Goal: Information Seeking & Learning: Learn about a topic

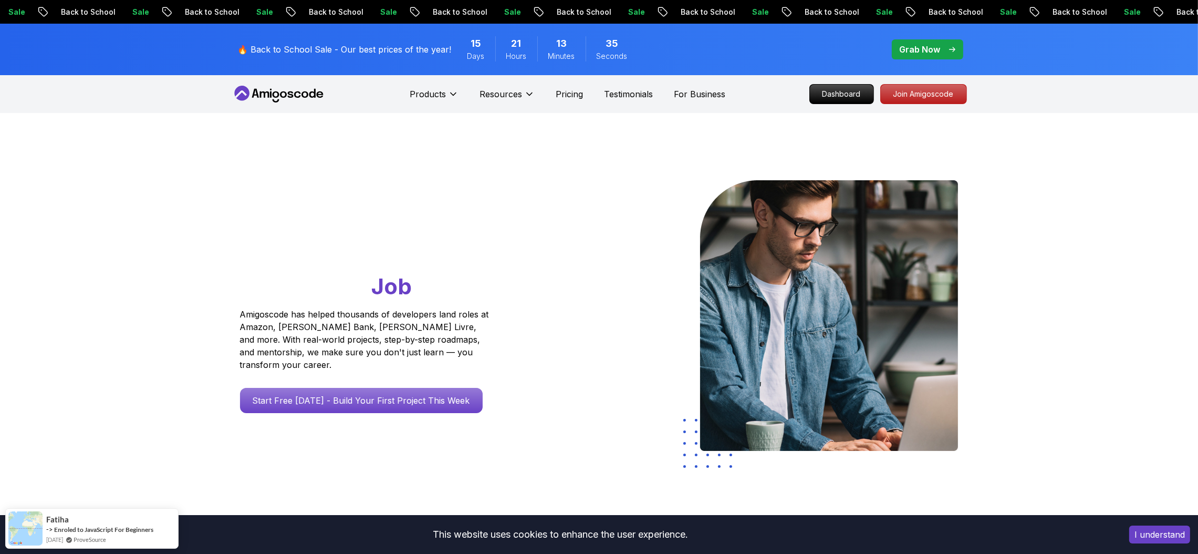
click at [898, 100] on p "Join Amigoscode" at bounding box center [923, 94] width 81 height 18
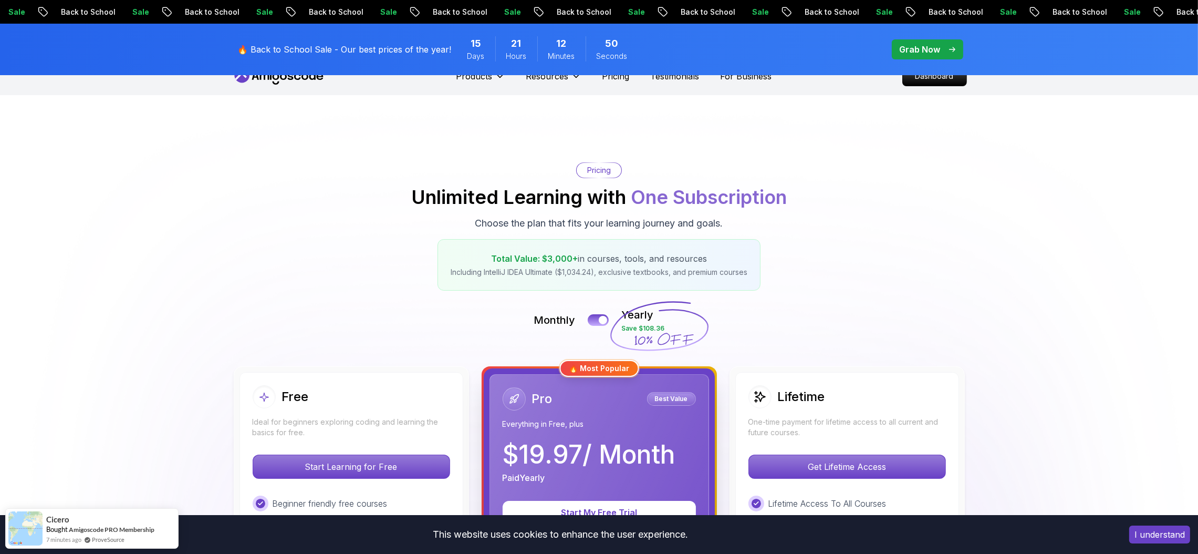
scroll to position [30, 0]
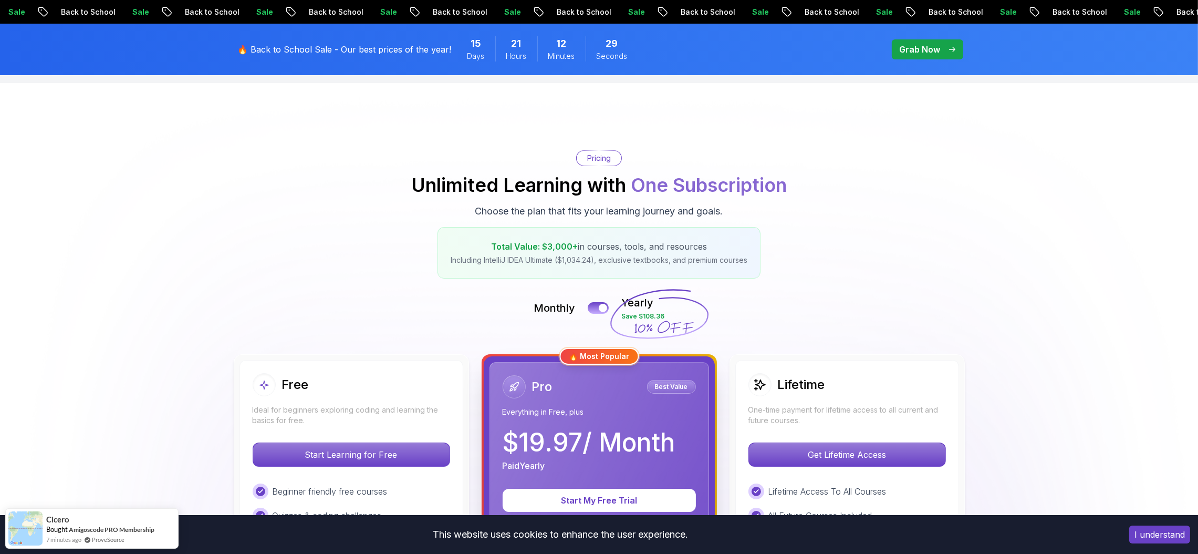
click at [908, 40] on span "pre-order" at bounding box center [927, 49] width 71 height 20
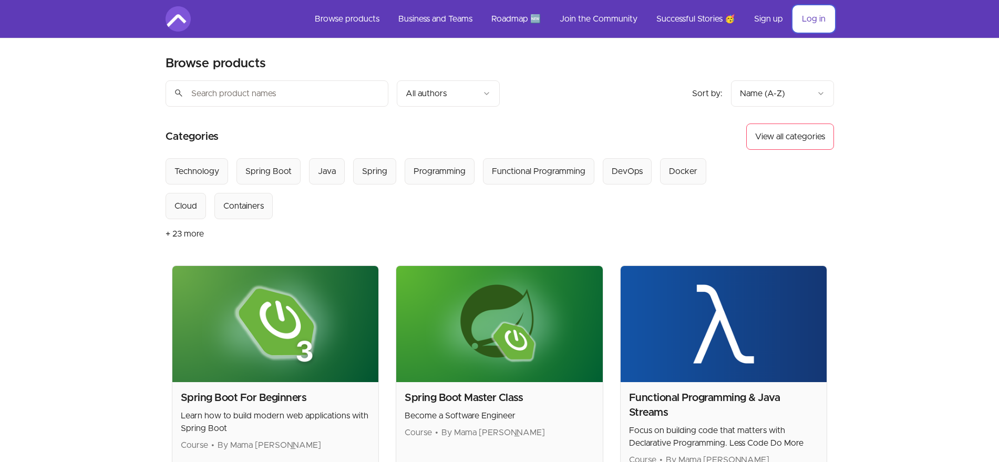
click at [808, 15] on link "Log in" at bounding box center [813, 18] width 40 height 25
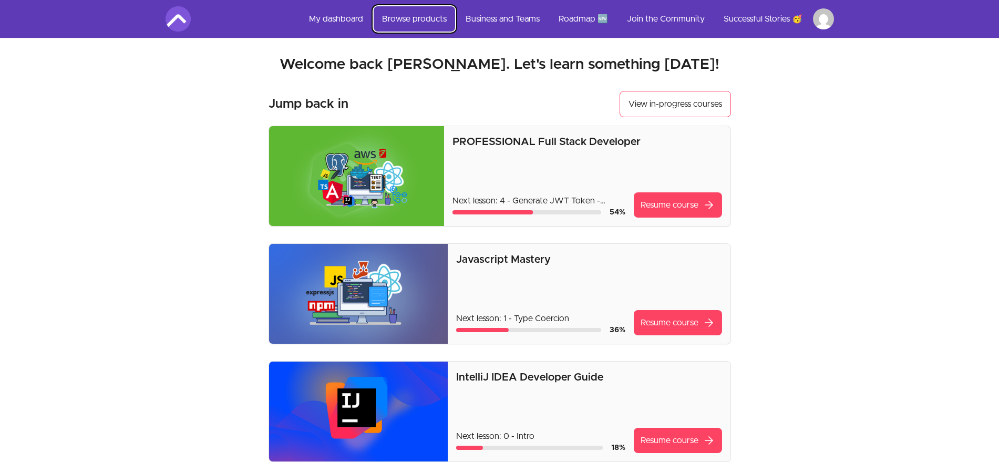
click at [385, 16] on link "Browse products" at bounding box center [413, 18] width 81 height 25
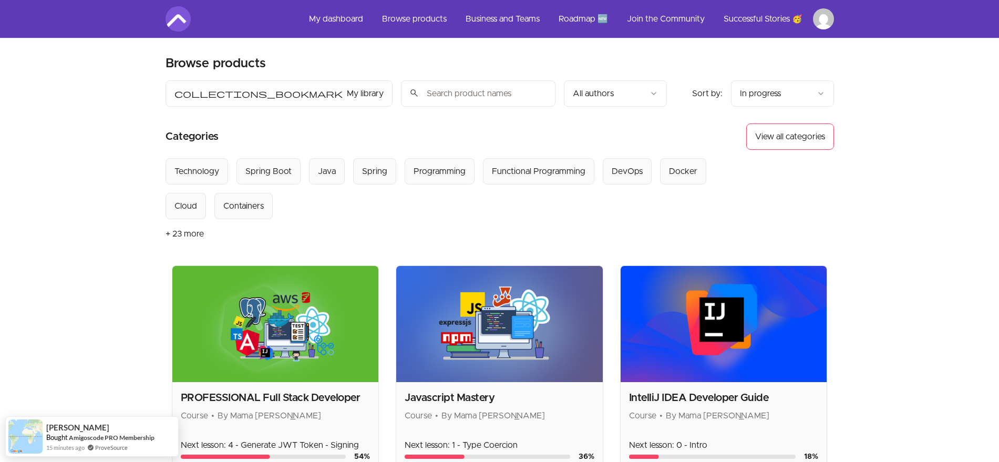
click at [345, 163] on div "Select from all categories: Technology Spring Boot Java Spring Programming Func…" at bounding box center [456, 188] width 582 height 61
click at [334, 165] on div "Java" at bounding box center [327, 171] width 18 height 13
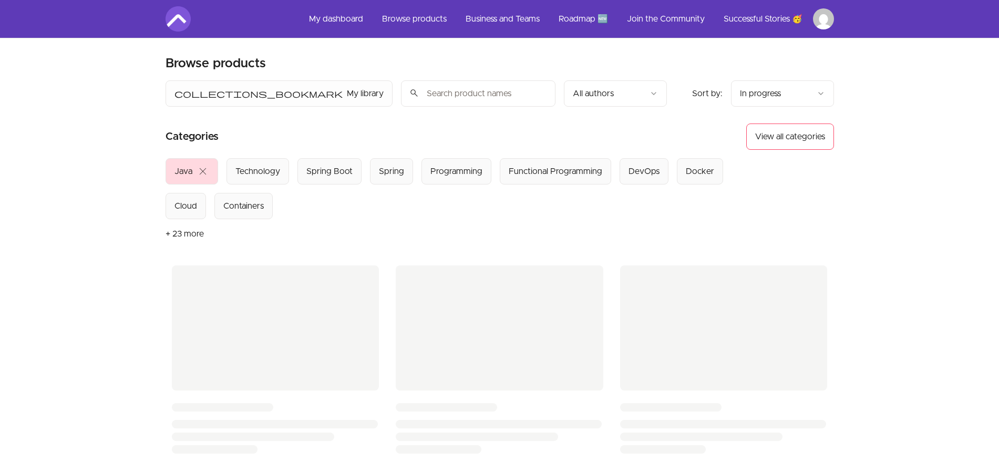
click at [389, 122] on header "Product filters: collections_bookmark My library Sort by: import_export In prog…" at bounding box center [499, 172] width 668 height 185
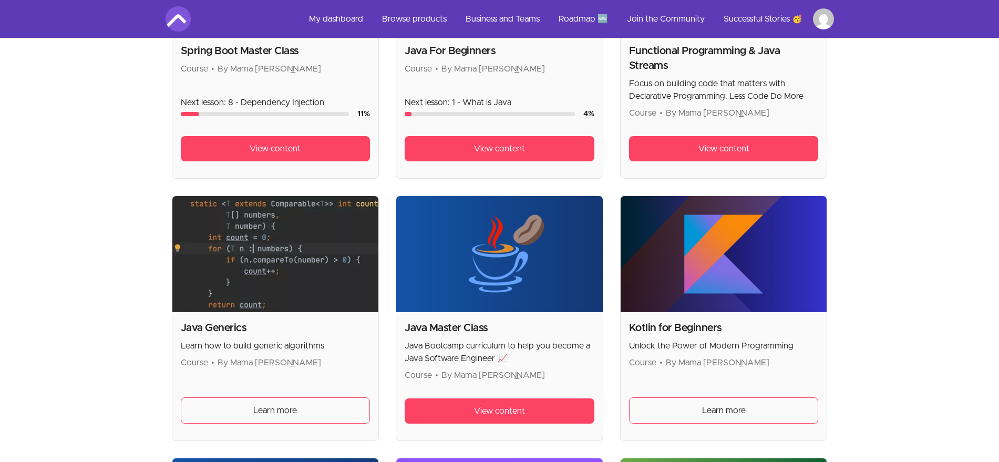
scroll to position [344, 0]
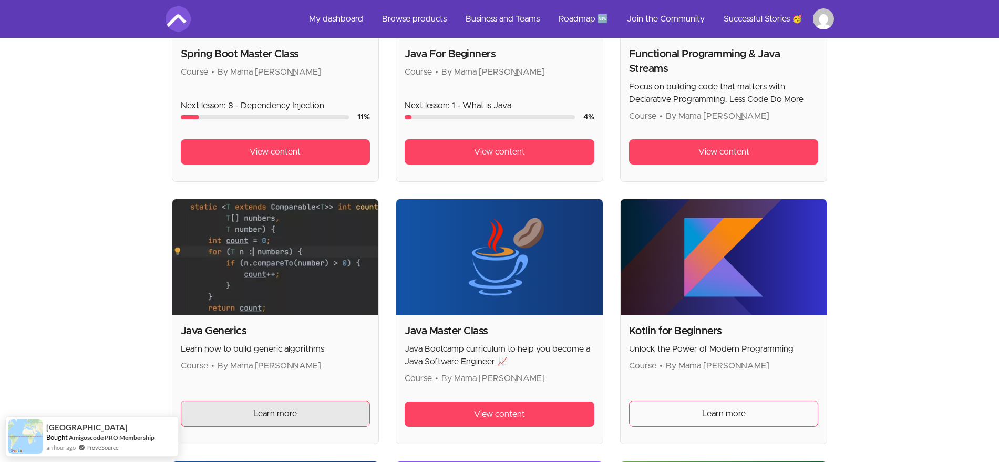
click at [246, 417] on link "Learn more" at bounding box center [276, 413] width 190 height 26
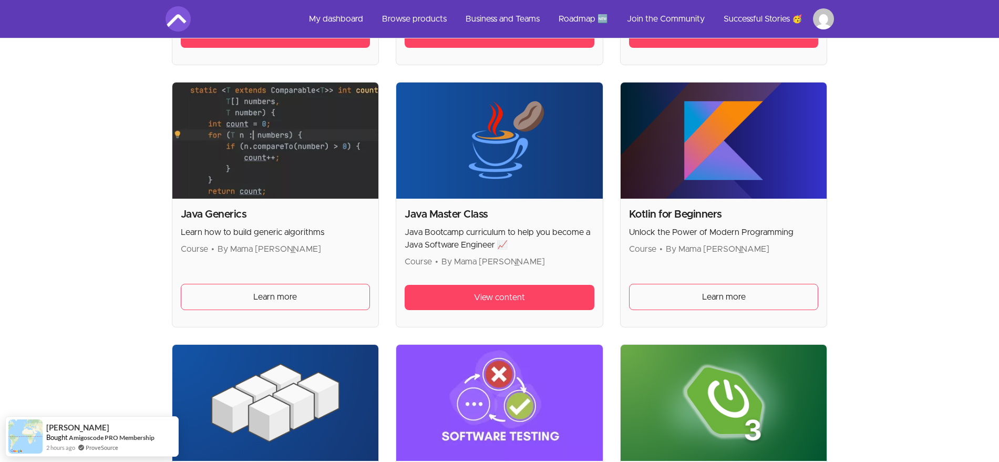
scroll to position [456, 0]
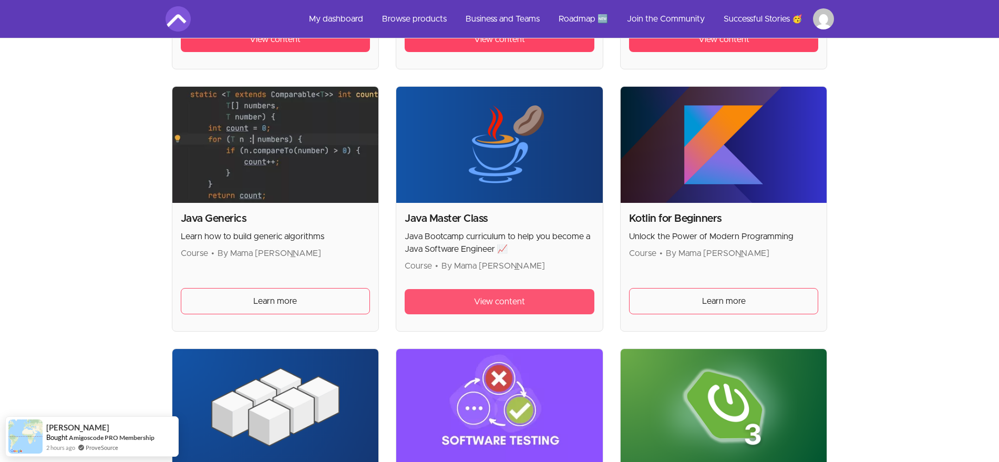
click at [483, 299] on span "View content" at bounding box center [499, 301] width 51 height 13
